Goal: Check status: Check status

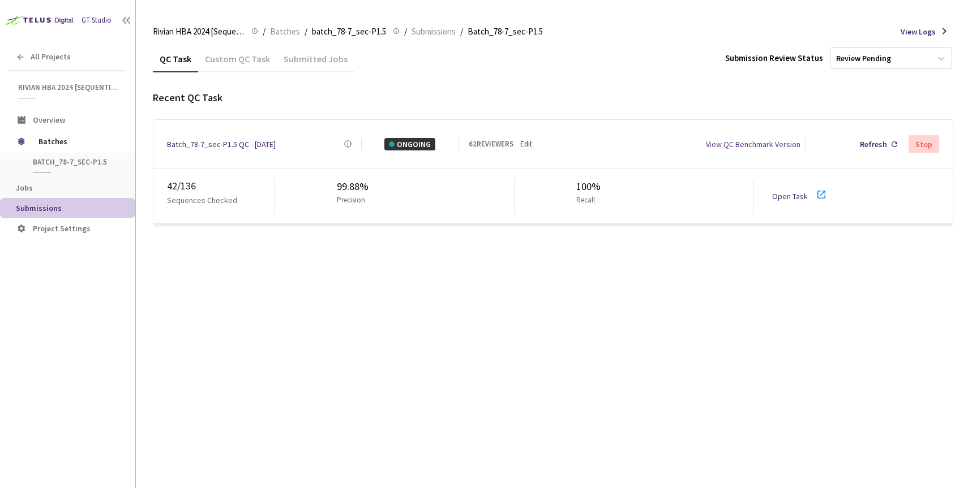
click at [222, 139] on div "Batch_78-7_sec-P1.5 QC - [DATE]" at bounding box center [221, 144] width 109 height 12
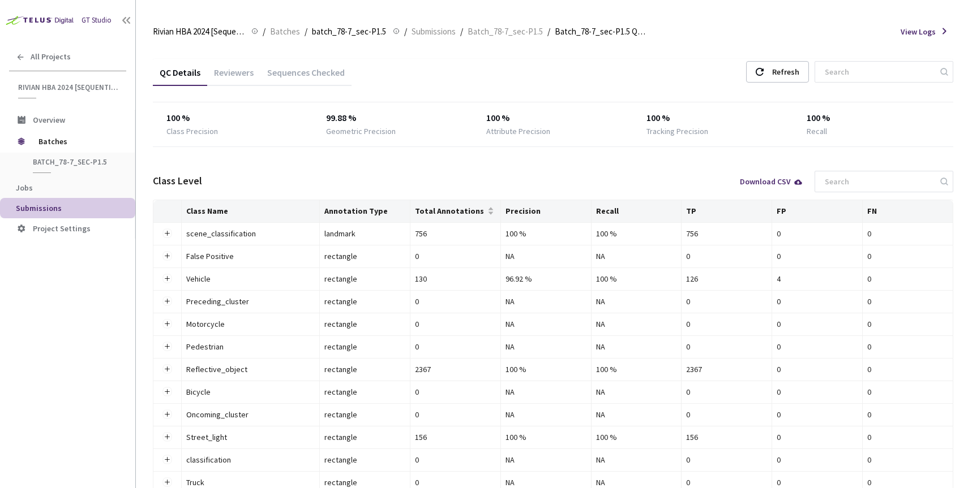
click at [239, 71] on div "Reviewers" at bounding box center [233, 76] width 53 height 19
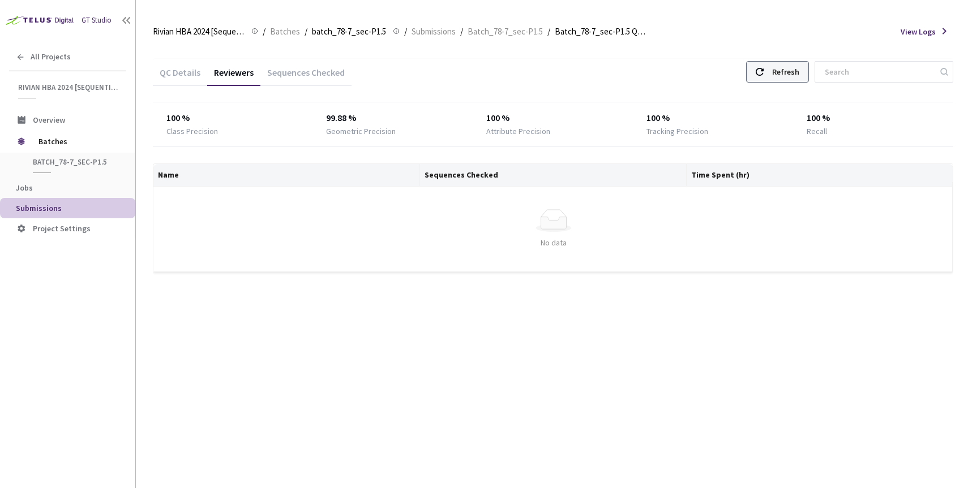
click at [794, 72] on div "Refresh" at bounding box center [777, 72] width 63 height 22
click at [286, 76] on div "Sequences Checked" at bounding box center [305, 76] width 91 height 19
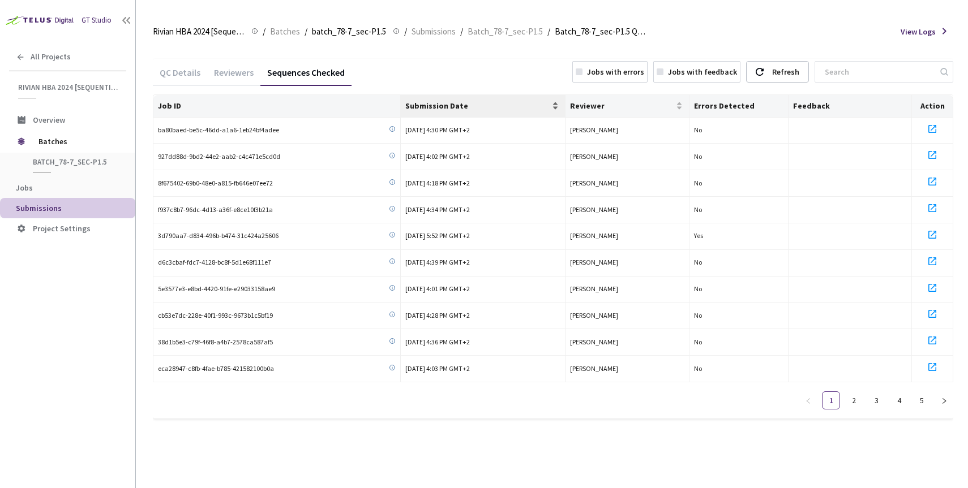
click at [557, 108] on div "Submission Date" at bounding box center [482, 105] width 155 height 11
click at [556, 109] on div "Submission Date" at bounding box center [482, 105] width 155 height 11
